Goal: Information Seeking & Learning: Check status

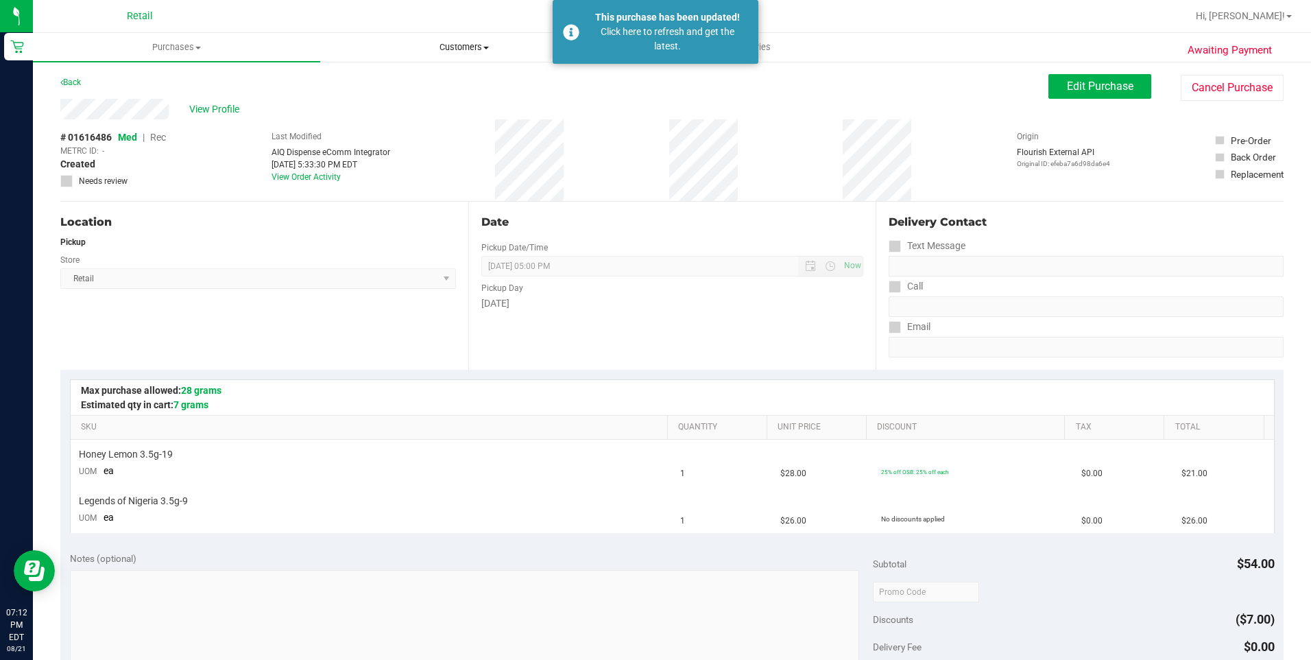
click at [481, 52] on span "Customers" at bounding box center [464, 47] width 286 height 12
click at [402, 73] on ul "All customers Add a new customer All physicians" at bounding box center [463, 99] width 287 height 74
click at [401, 80] on span "All customers" at bounding box center [369, 83] width 99 height 12
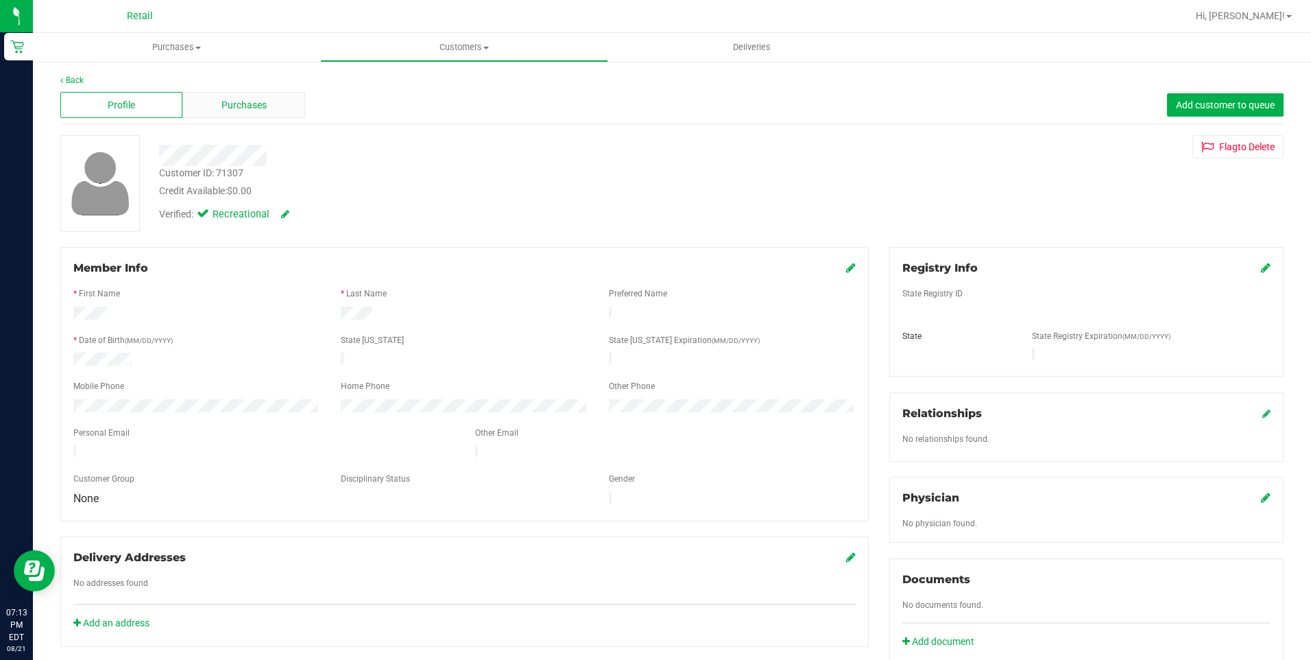
click at [259, 108] on span "Purchases" at bounding box center [244, 105] width 45 height 14
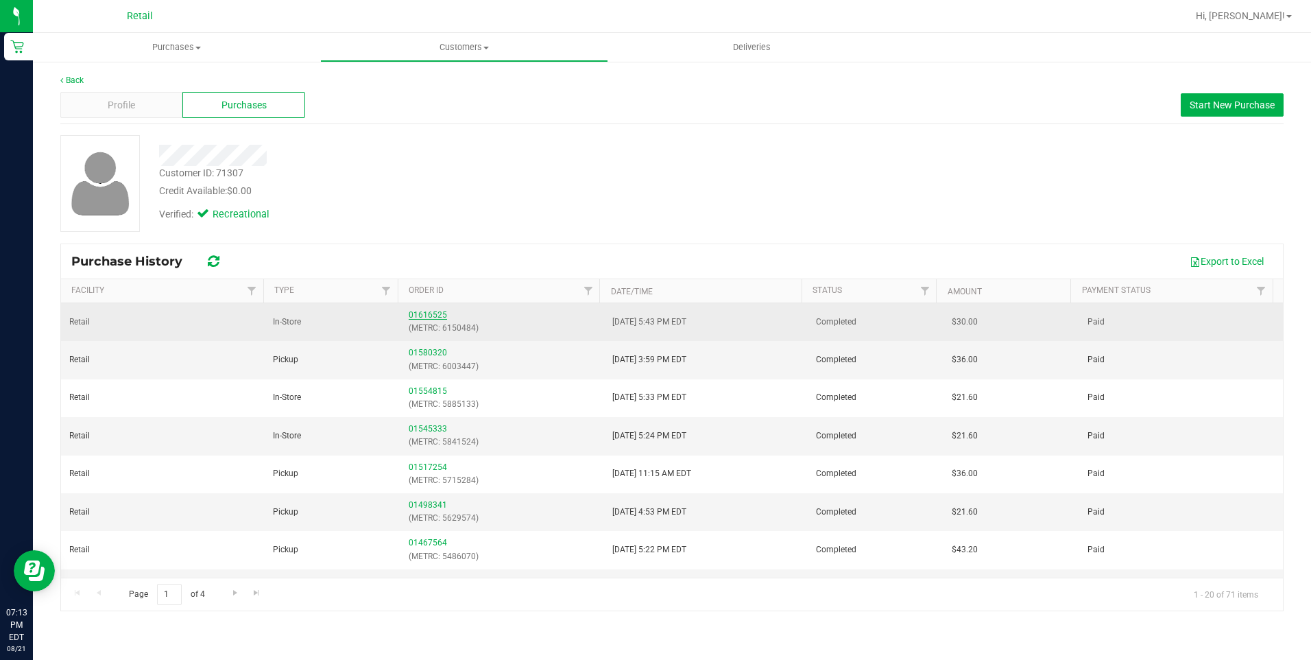
click at [421, 313] on link "01616525" at bounding box center [428, 315] width 38 height 10
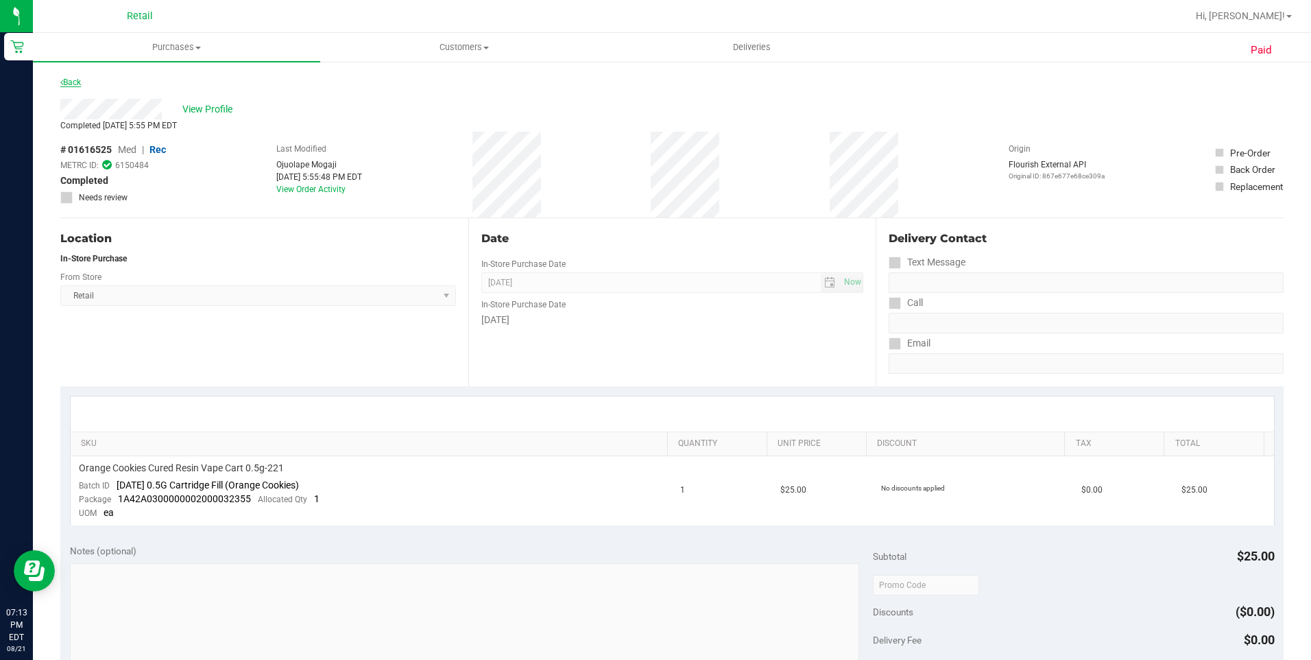
click at [75, 80] on link "Back" at bounding box center [70, 83] width 21 height 10
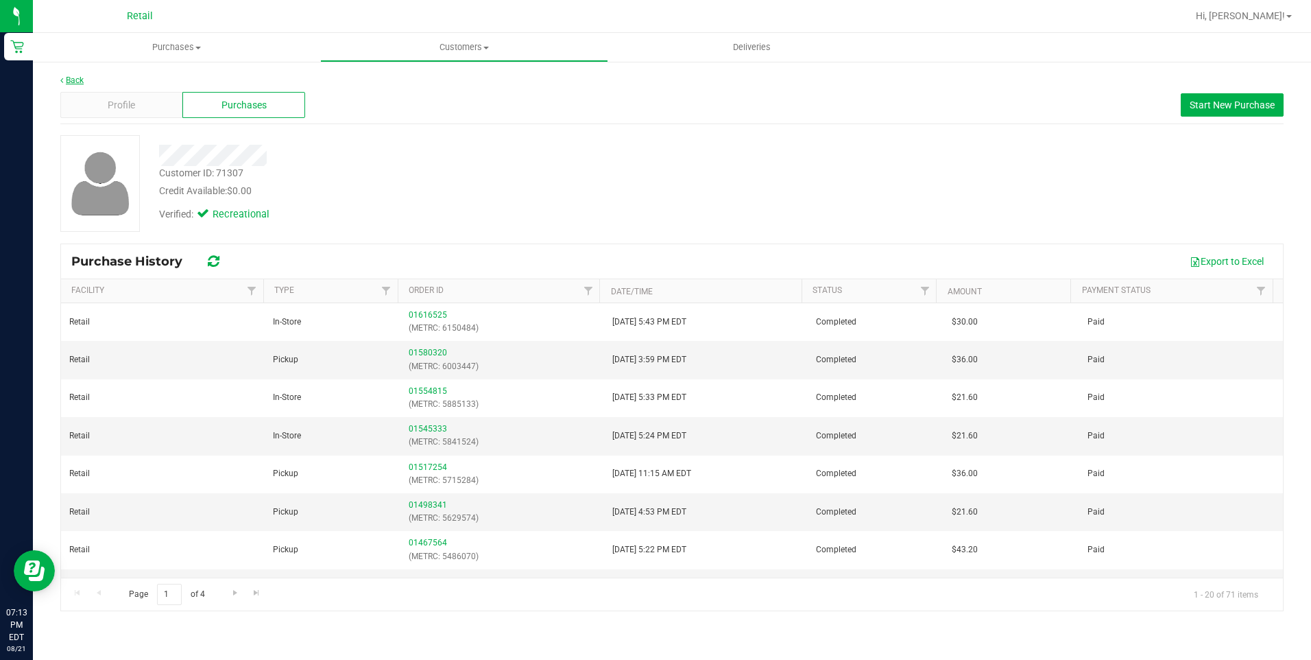
click at [71, 75] on link "Back" at bounding box center [71, 80] width 23 height 10
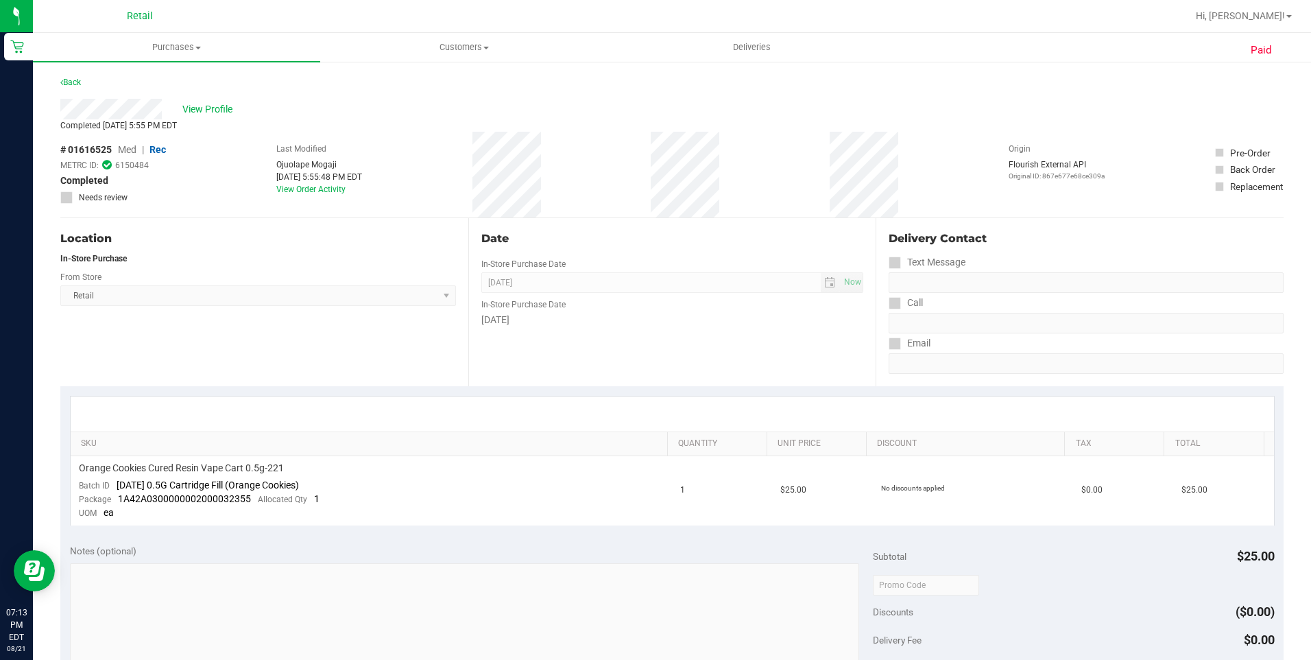
click at [71, 75] on div "Back" at bounding box center [70, 82] width 21 height 16
drag, startPoint x: 73, startPoint y: 76, endPoint x: 75, endPoint y: 90, distance: 13.9
click at [74, 86] on div "Back" at bounding box center [70, 82] width 21 height 16
click at [76, 93] on div "Back" at bounding box center [672, 86] width 1224 height 25
click at [76, 85] on link "Back" at bounding box center [70, 83] width 21 height 10
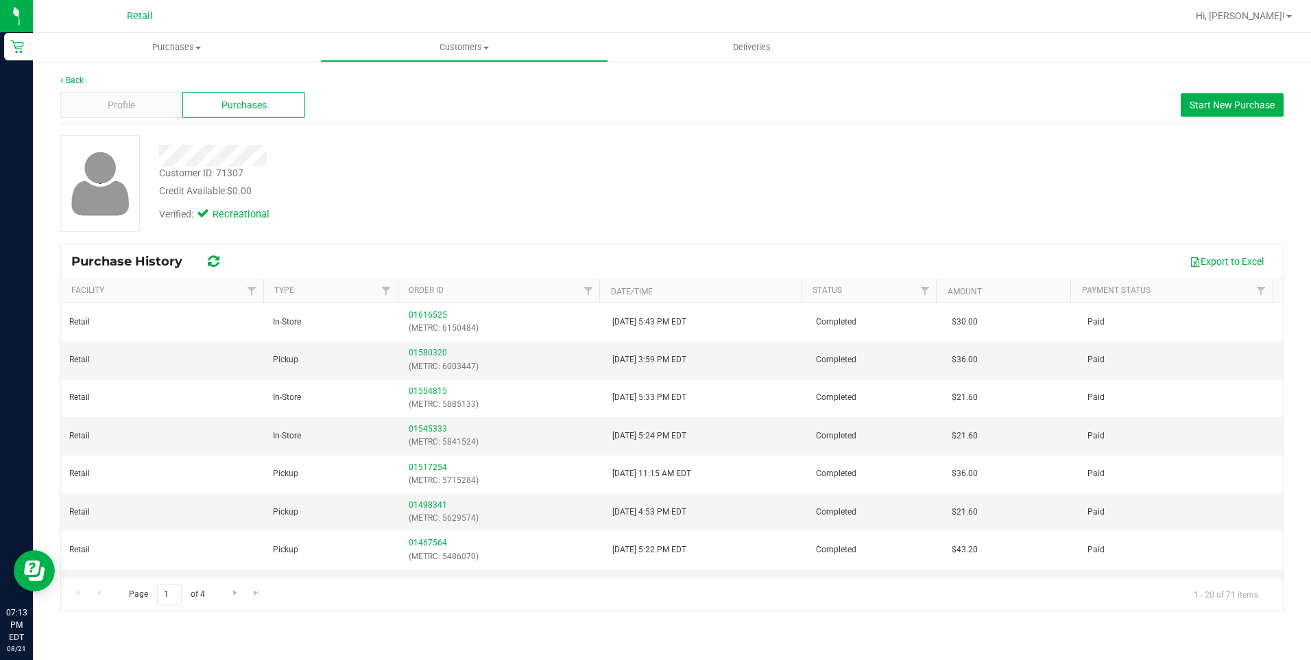
click at [76, 85] on div "Back" at bounding box center [672, 80] width 1224 height 12
click at [79, 81] on link "Back" at bounding box center [71, 80] width 23 height 10
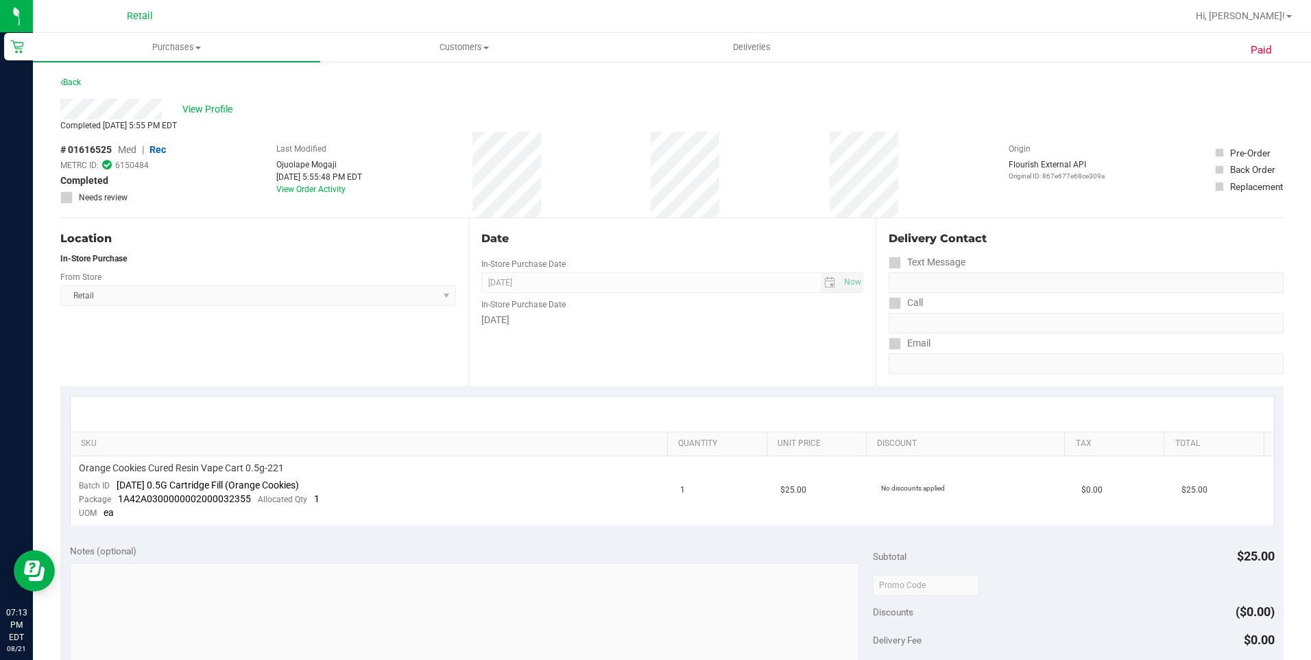
click at [79, 81] on link "Back" at bounding box center [70, 83] width 21 height 10
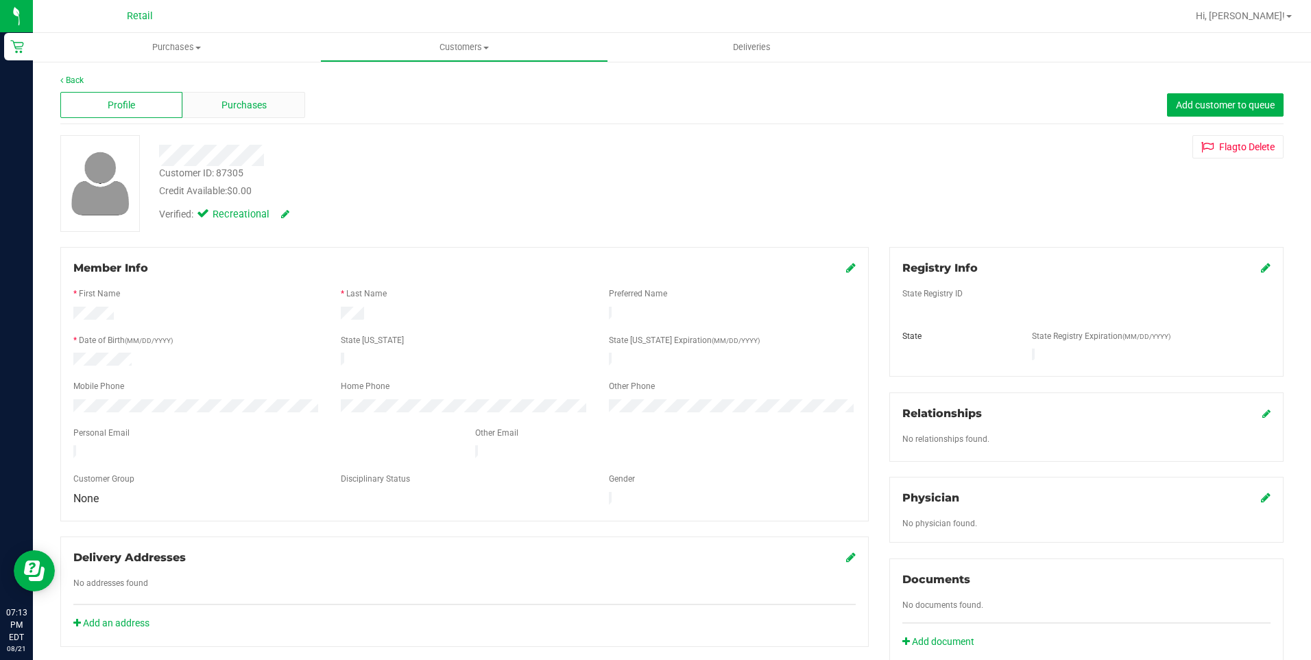
click at [253, 108] on span "Purchases" at bounding box center [244, 105] width 45 height 14
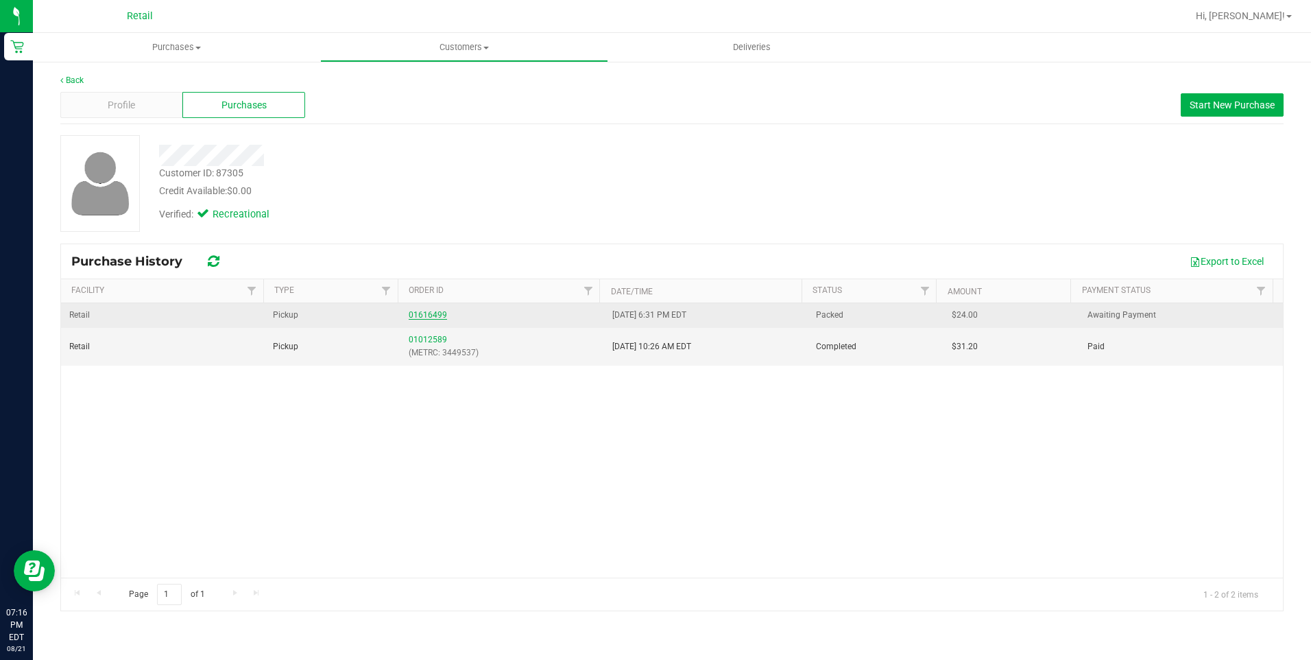
click at [431, 310] on link "01616499" at bounding box center [428, 315] width 38 height 10
